Goal: Task Accomplishment & Management: Manage account settings

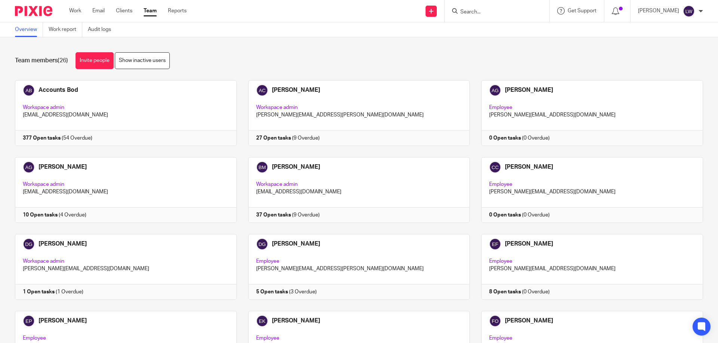
click at [466, 10] on input "Search" at bounding box center [492, 12] width 67 height 7
type input "Clearwate"
click at [501, 29] on link at bounding box center [542, 29] width 168 height 11
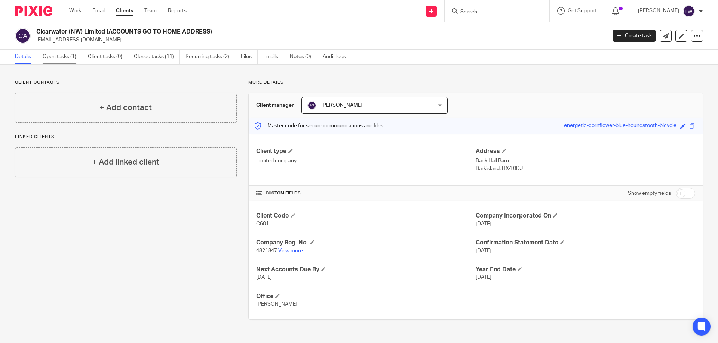
click at [59, 56] on link "Open tasks (1)" at bounding box center [63, 57] width 40 height 15
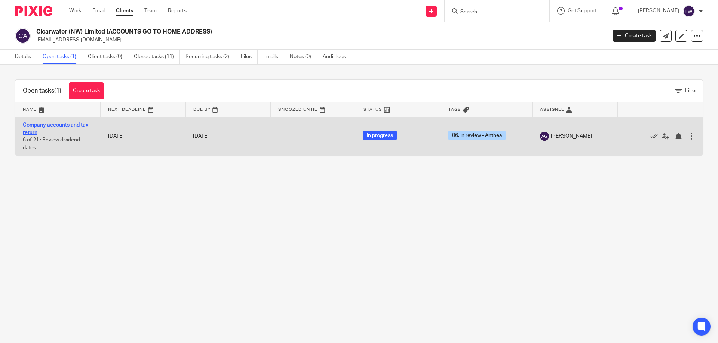
click at [59, 123] on link "Company accounts and tax return" at bounding box center [55, 129] width 65 height 13
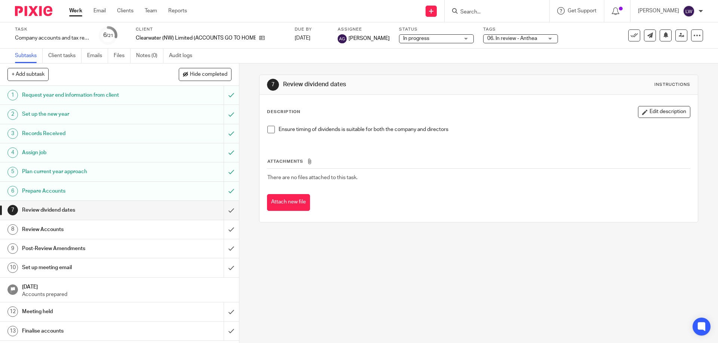
click at [459, 38] on div "In progress In progress" at bounding box center [436, 38] width 75 height 9
click at [463, 38] on div "In progress In progress" at bounding box center [436, 38] width 75 height 9
click at [543, 38] on div "06. In review - Anthea" at bounding box center [520, 38] width 75 height 9
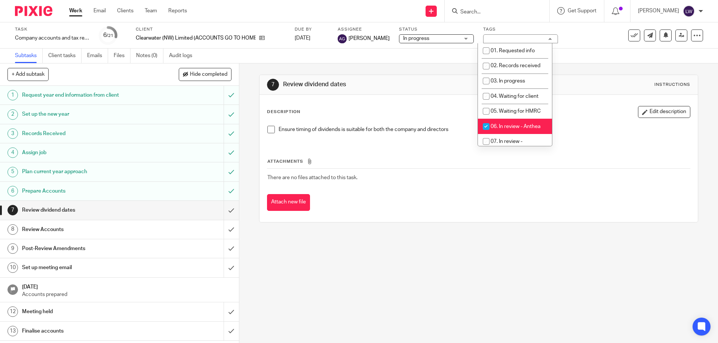
click at [484, 125] on input "checkbox" at bounding box center [486, 127] width 14 height 14
checkbox input "false"
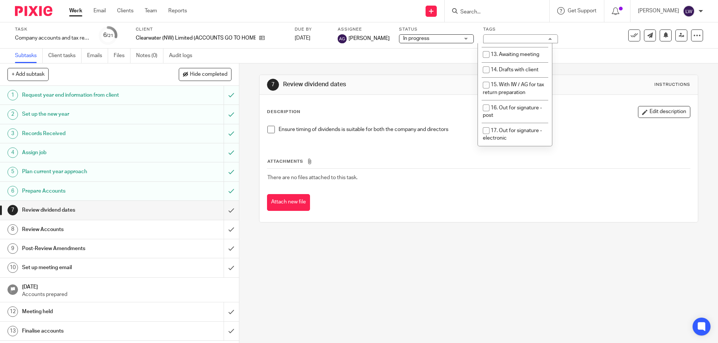
scroll to position [239, 0]
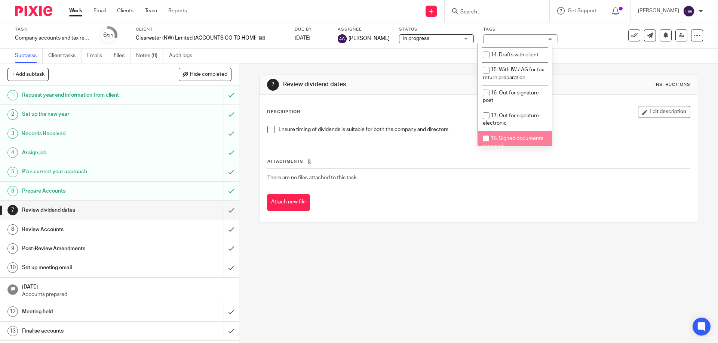
click at [485, 132] on input "checkbox" at bounding box center [486, 139] width 14 height 14
checkbox input "true"
click at [597, 145] on div "Attachments There are no files attached to this task. Attach new file" at bounding box center [478, 177] width 423 height 68
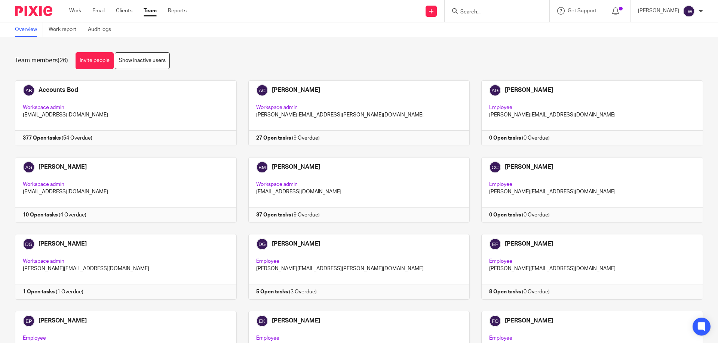
click at [347, 10] on input "Search" at bounding box center [492, 12] width 67 height 7
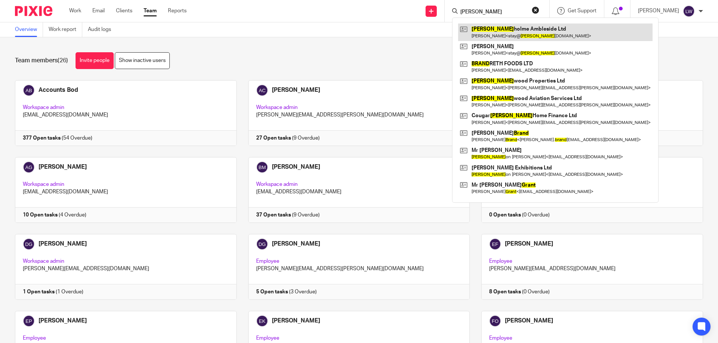
type input "Brant"
click at [347, 32] on link at bounding box center [555, 32] width 194 height 17
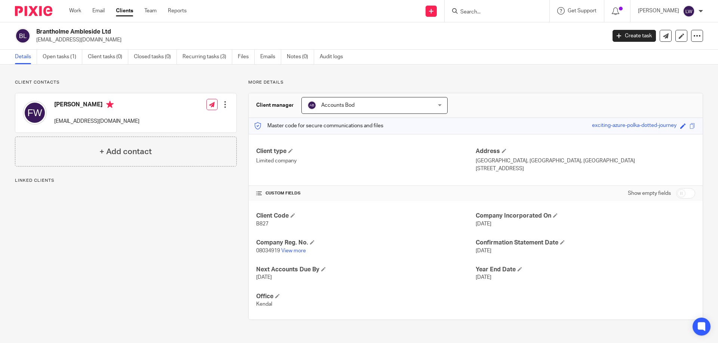
click at [222, 105] on div at bounding box center [224, 104] width 7 height 7
click at [183, 119] on link "Edit contact" at bounding box center [189, 121] width 71 height 11
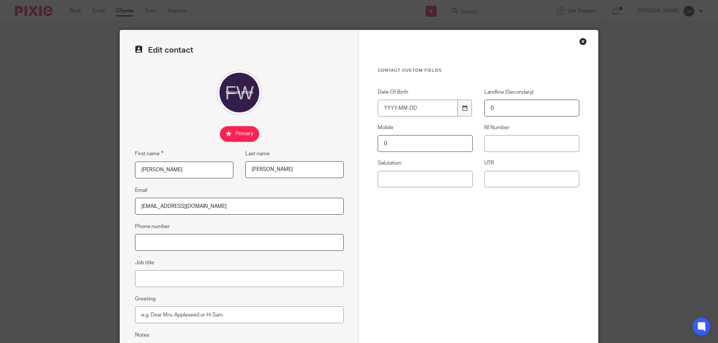
click at [144, 241] on input "Phone number" at bounding box center [239, 242] width 209 height 17
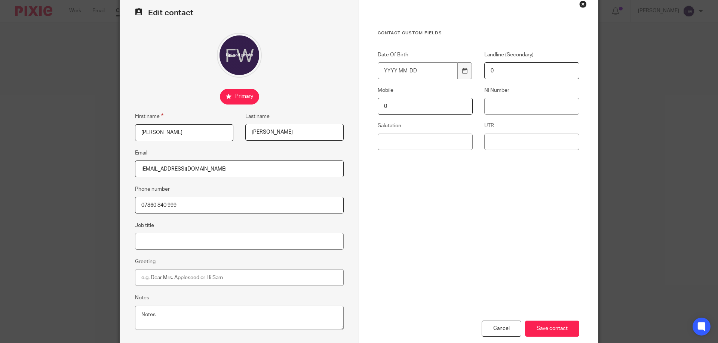
scroll to position [80, 0]
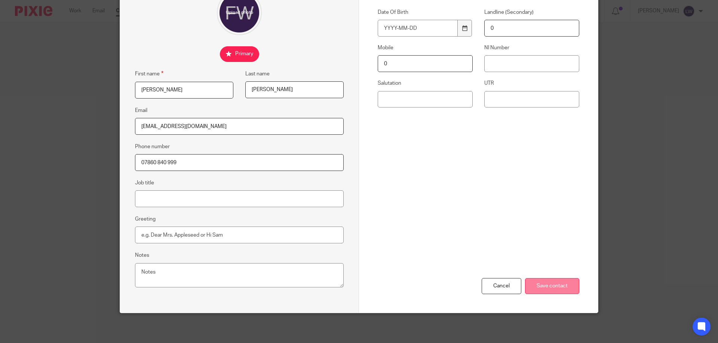
type input "07860 840 999"
click at [555, 286] on input "Save contact" at bounding box center [552, 286] width 54 height 16
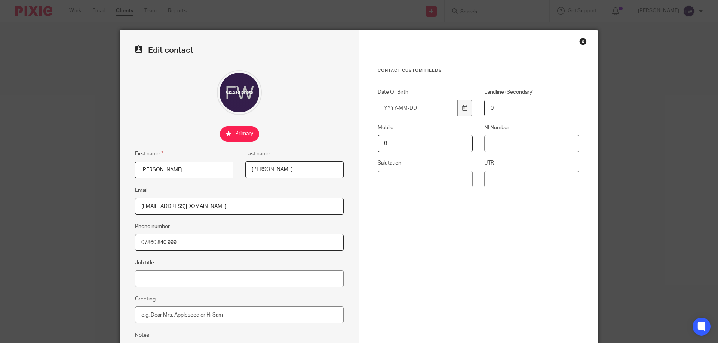
click at [579, 41] on div "Close this dialog window" at bounding box center [582, 41] width 7 height 7
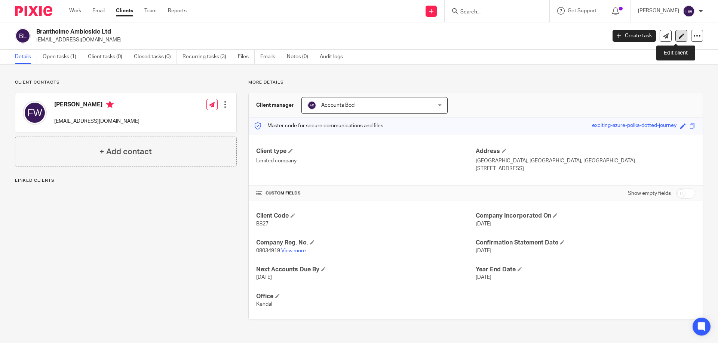
click at [678, 37] on icon at bounding box center [681, 36] width 6 height 6
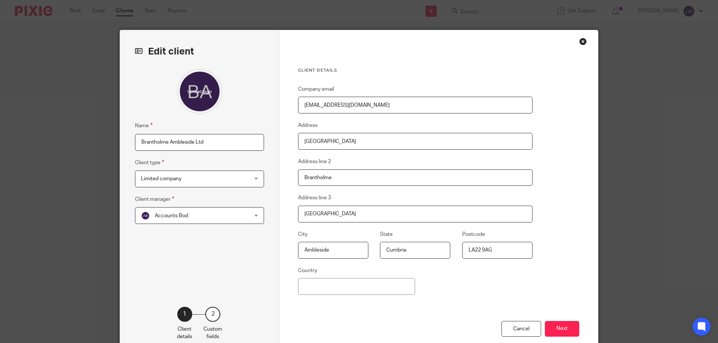
scroll to position [43, 0]
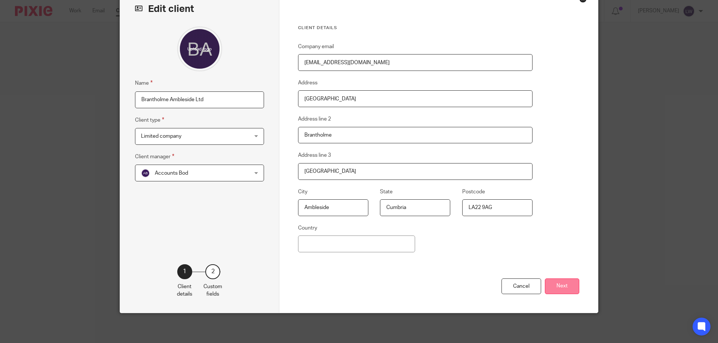
click at [561, 286] on button "Next" at bounding box center [561, 287] width 34 height 16
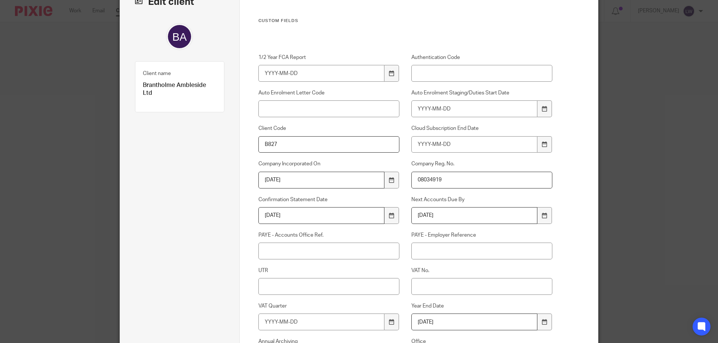
scroll to position [0, 0]
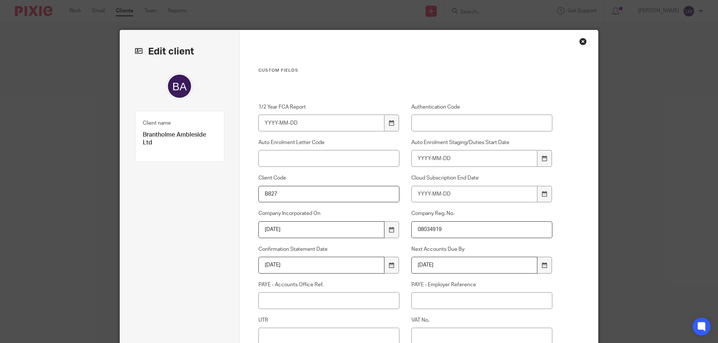
click at [581, 42] on div "Close this dialog window" at bounding box center [582, 41] width 7 height 7
